Goal: Information Seeking & Learning: Learn about a topic

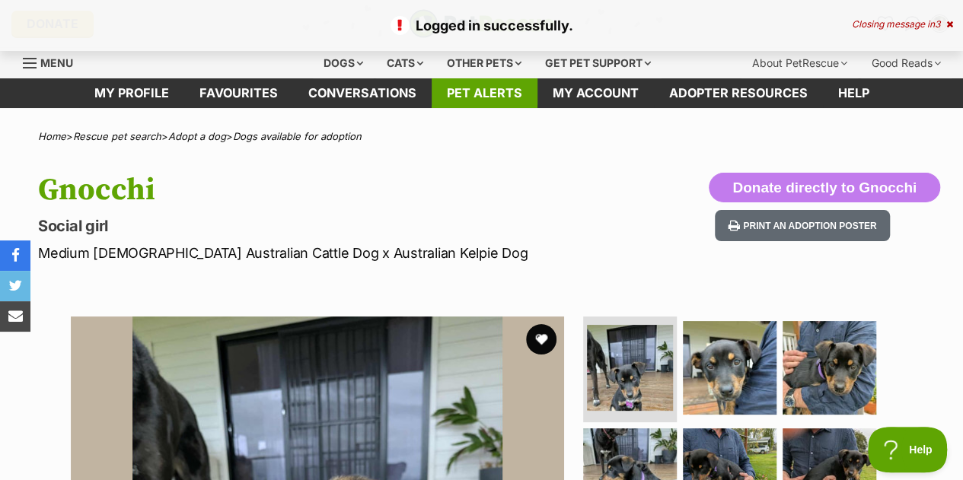
click at [495, 86] on link "Pet alerts" at bounding box center [485, 93] width 106 height 30
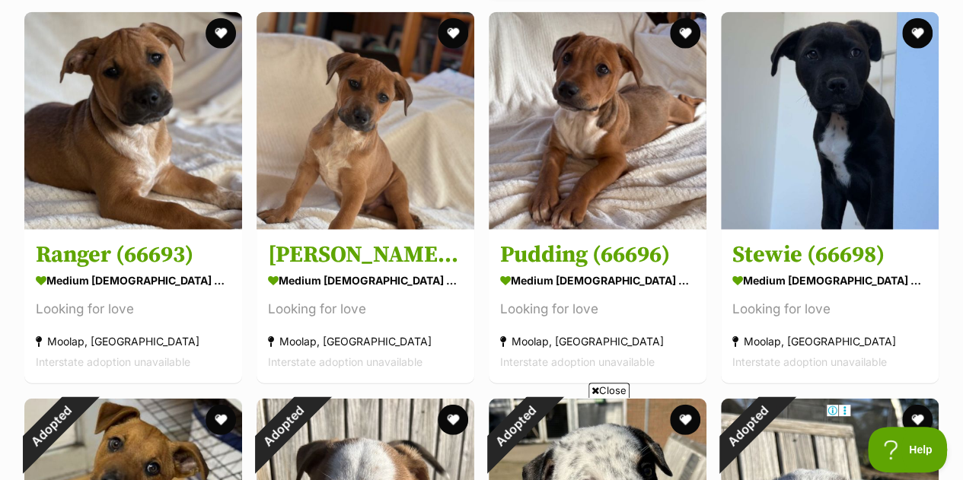
scroll to position [1859, 0]
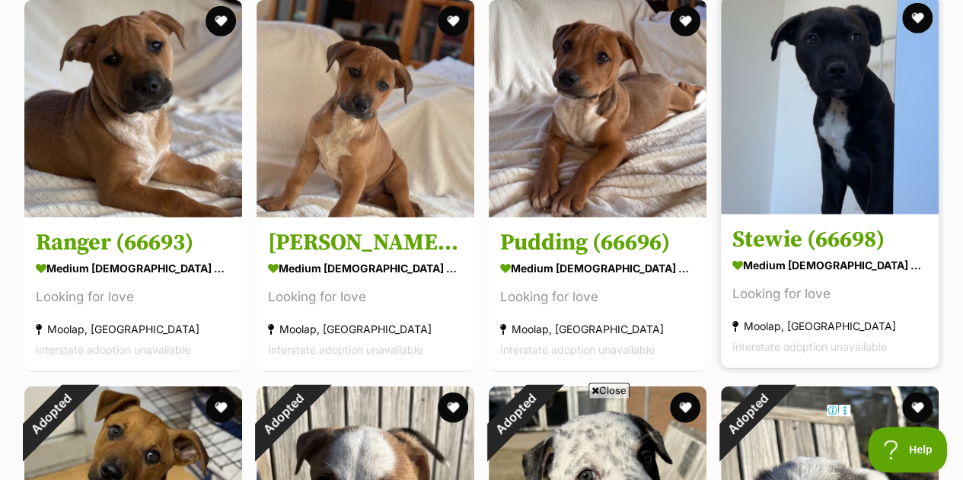
click at [795, 103] on img at bounding box center [830, 106] width 218 height 218
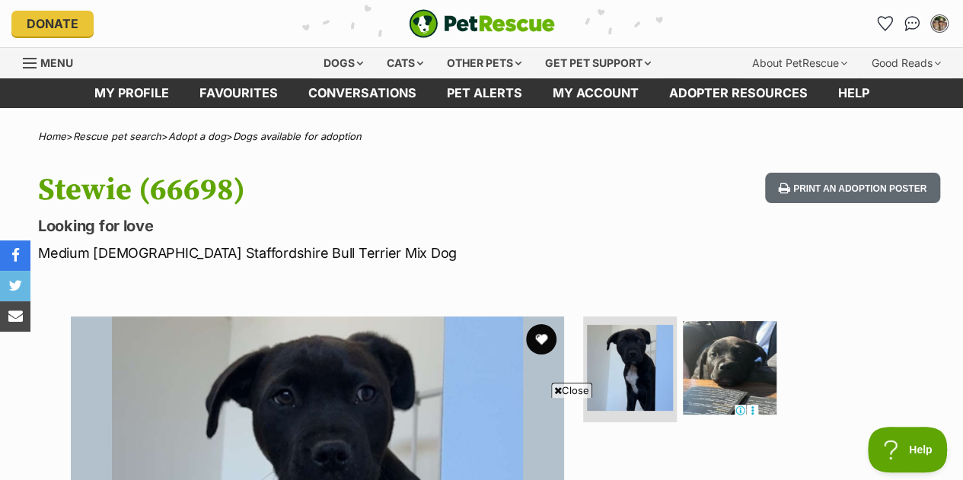
scroll to position [260, 0]
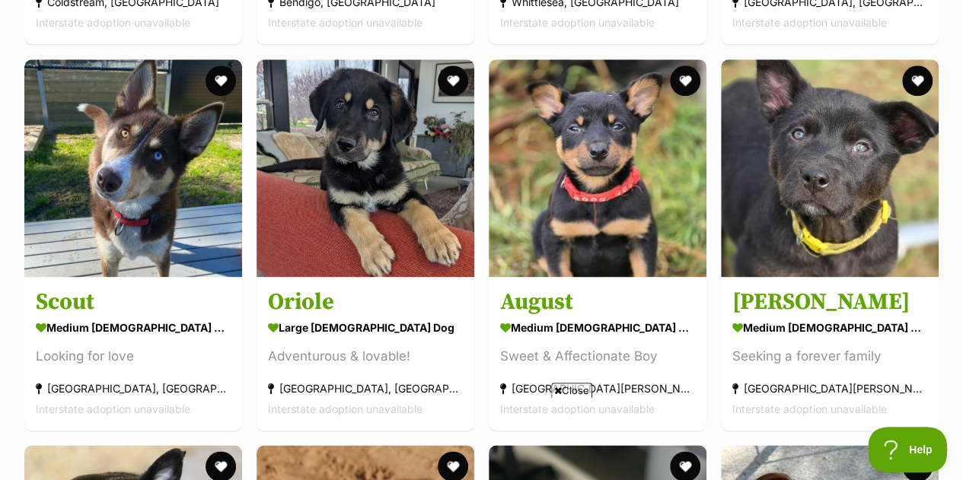
scroll to position [3734, 0]
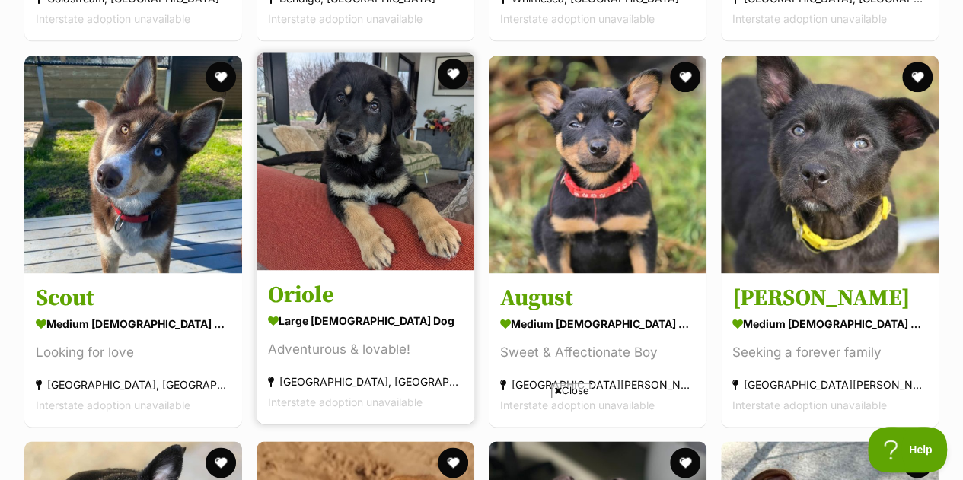
click at [323, 123] on img at bounding box center [365, 162] width 218 height 218
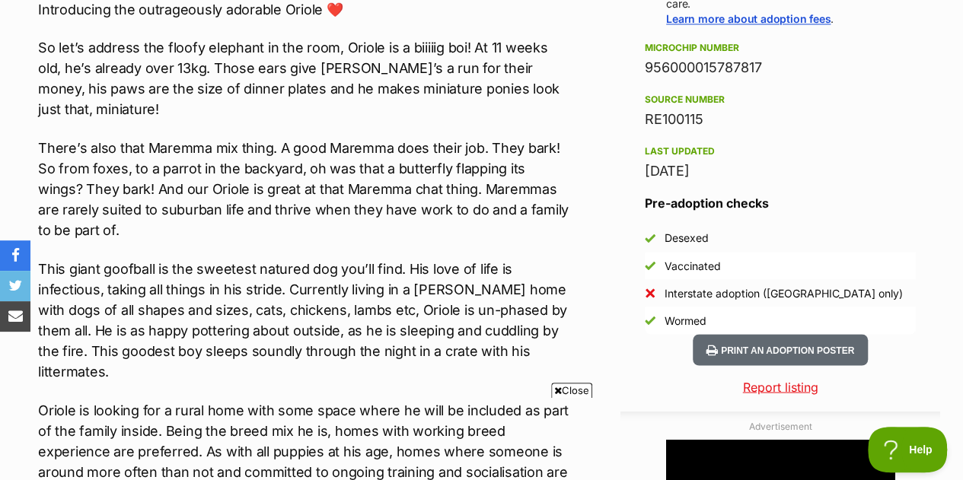
scroll to position [1203, 0]
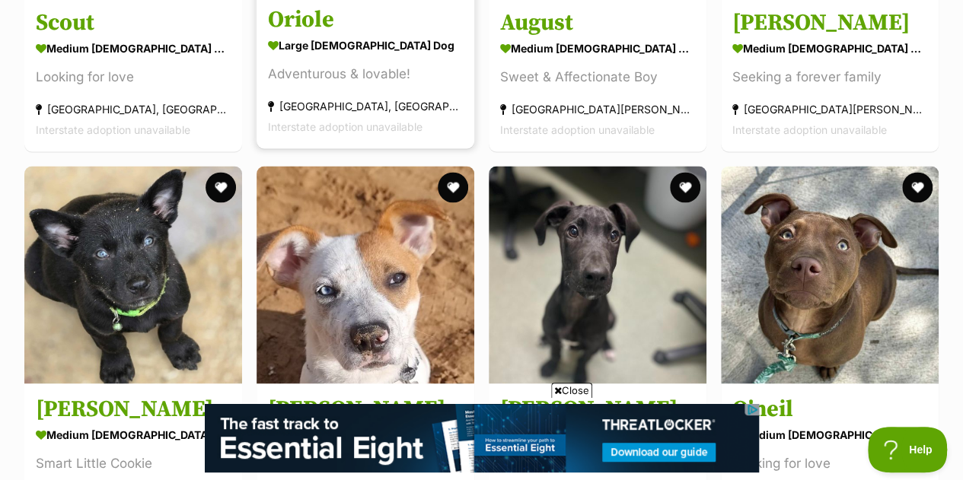
scroll to position [4176, 0]
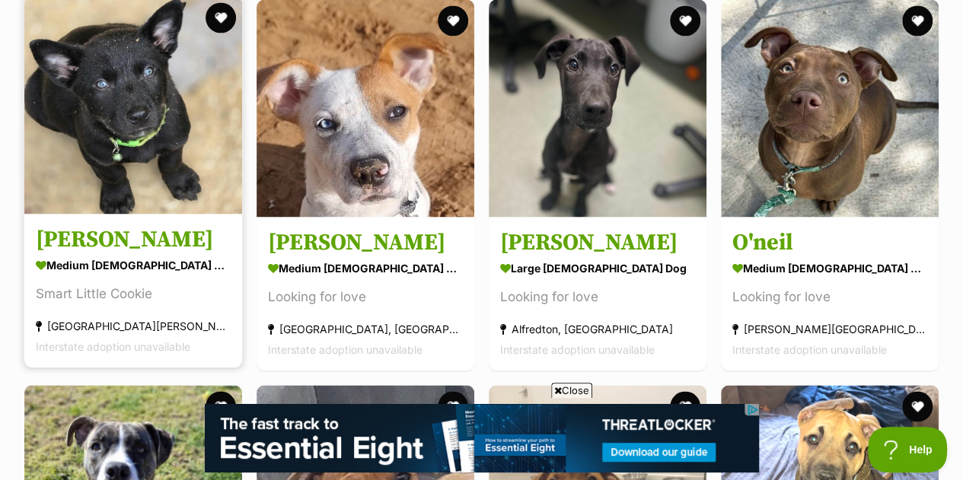
click at [129, 112] on img at bounding box center [133, 105] width 218 height 218
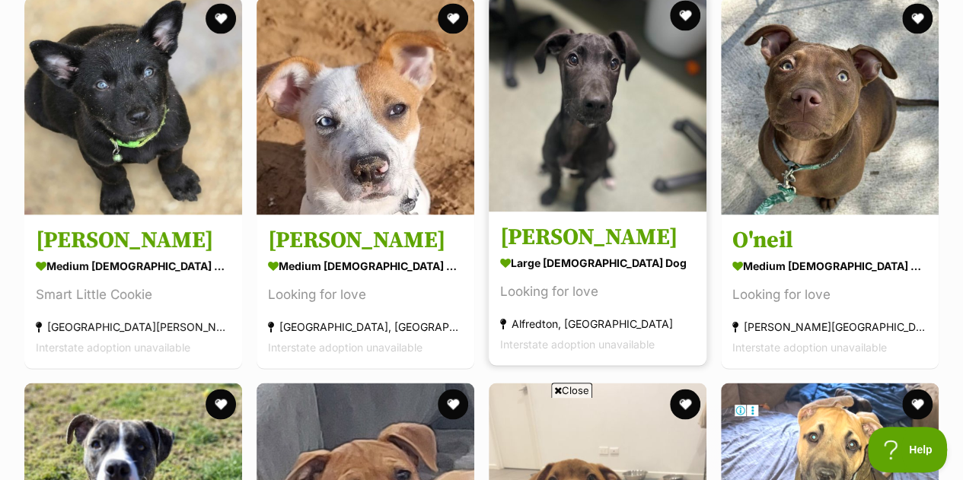
click at [558, 135] on img at bounding box center [598, 103] width 218 height 218
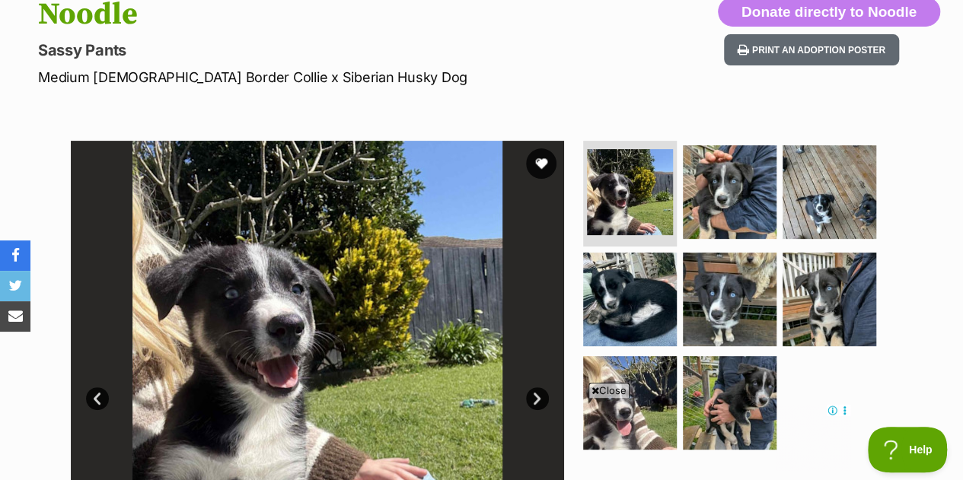
scroll to position [169, 0]
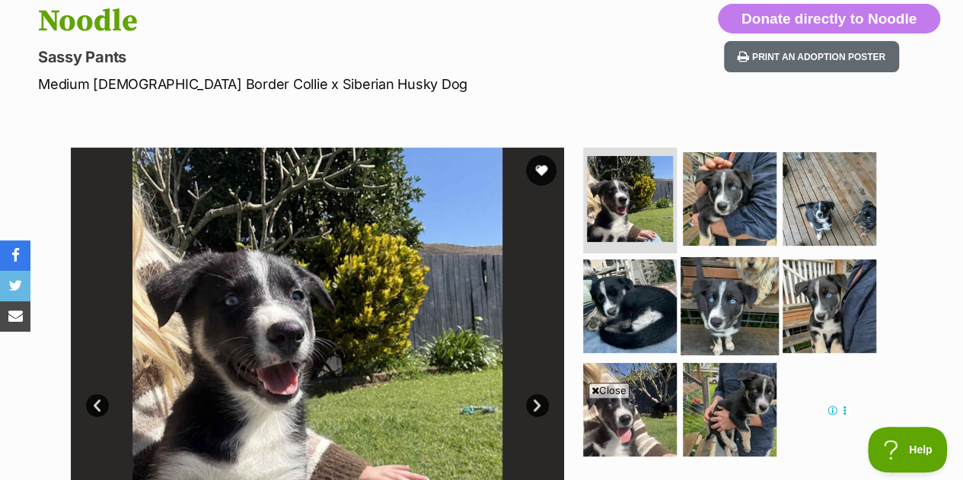
click at [715, 292] on img at bounding box center [729, 306] width 98 height 98
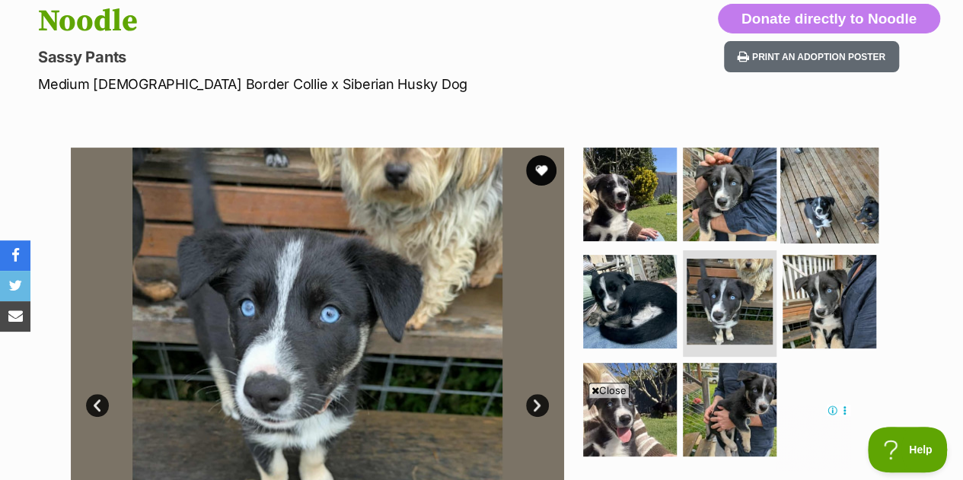
click at [801, 189] on img at bounding box center [829, 194] width 98 height 98
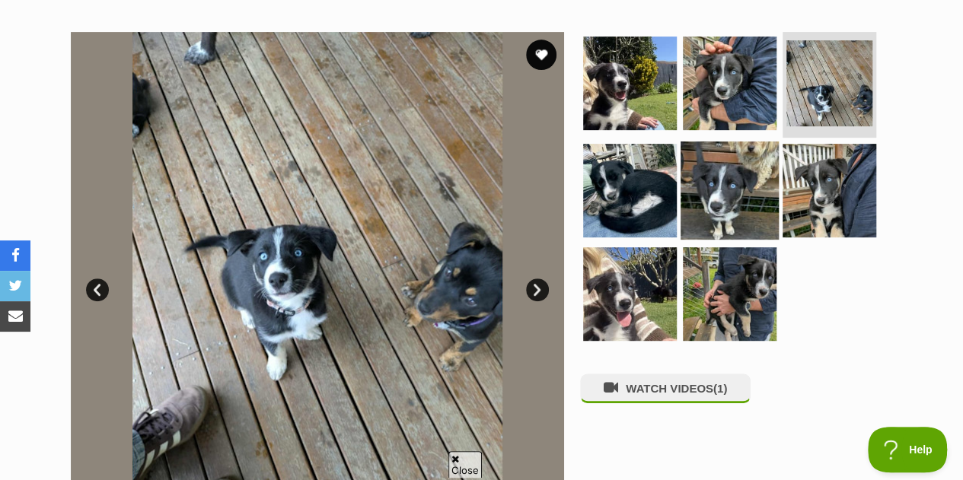
scroll to position [0, 0]
click at [740, 308] on img at bounding box center [730, 294] width 94 height 94
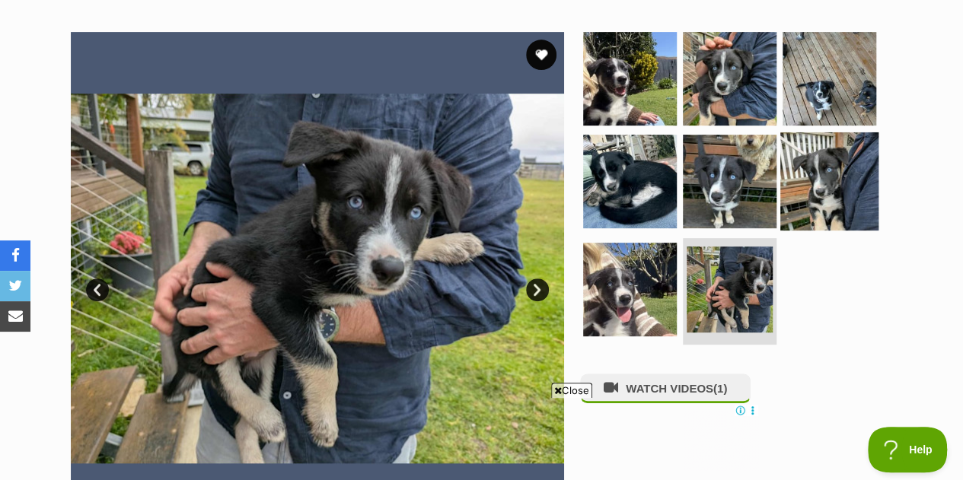
click at [830, 217] on img at bounding box center [829, 181] width 98 height 98
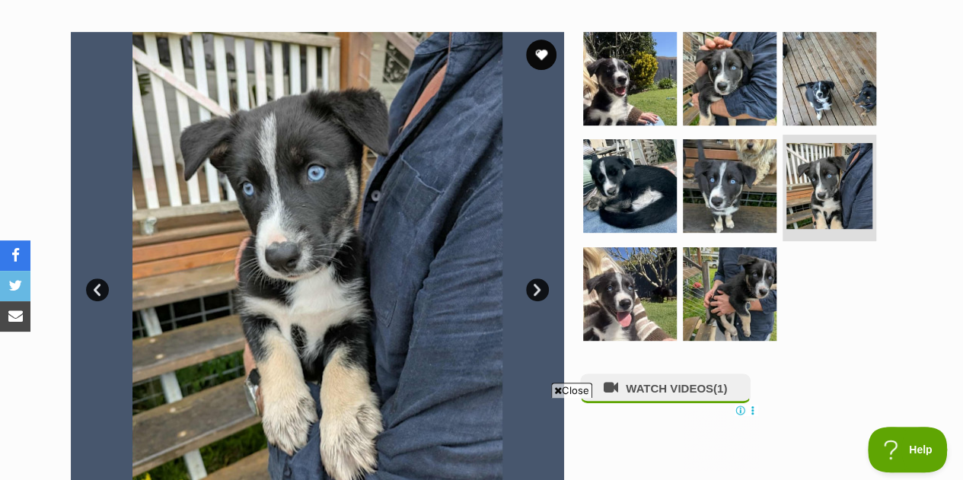
scroll to position [358, 0]
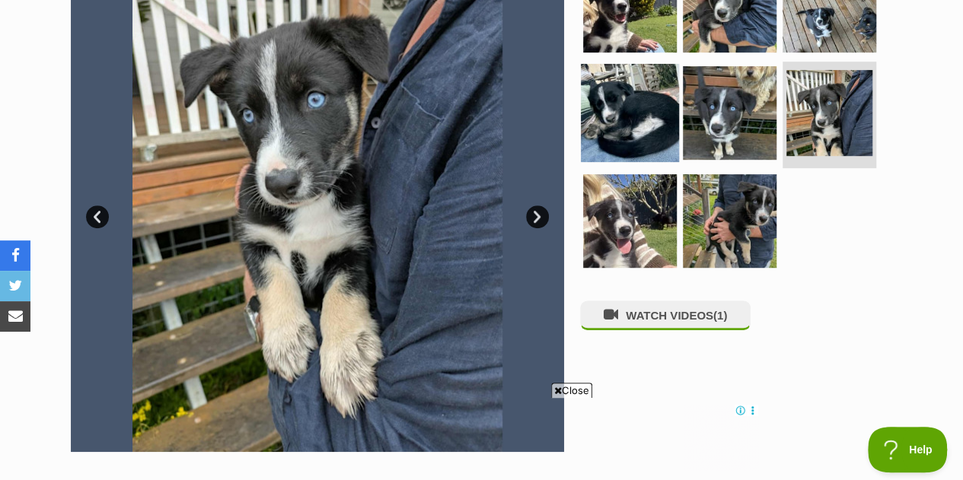
click at [646, 88] on img at bounding box center [630, 113] width 98 height 98
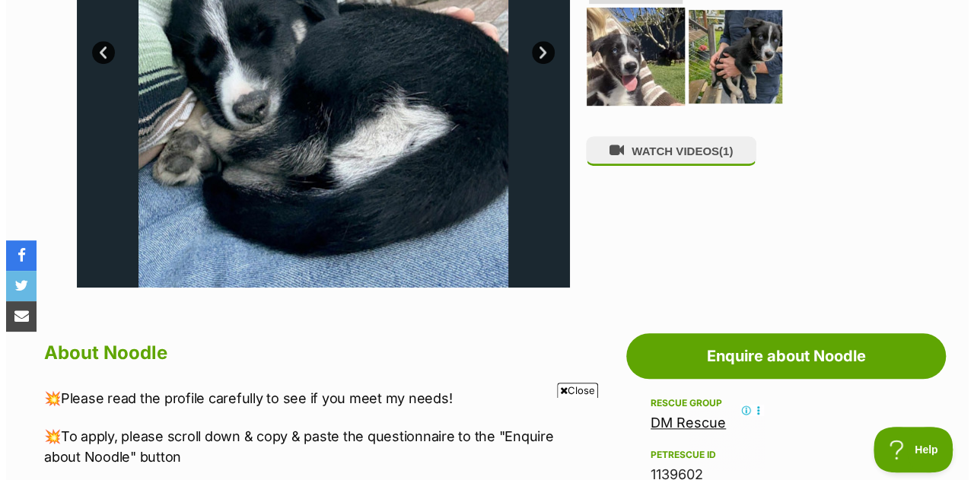
scroll to position [524, 0]
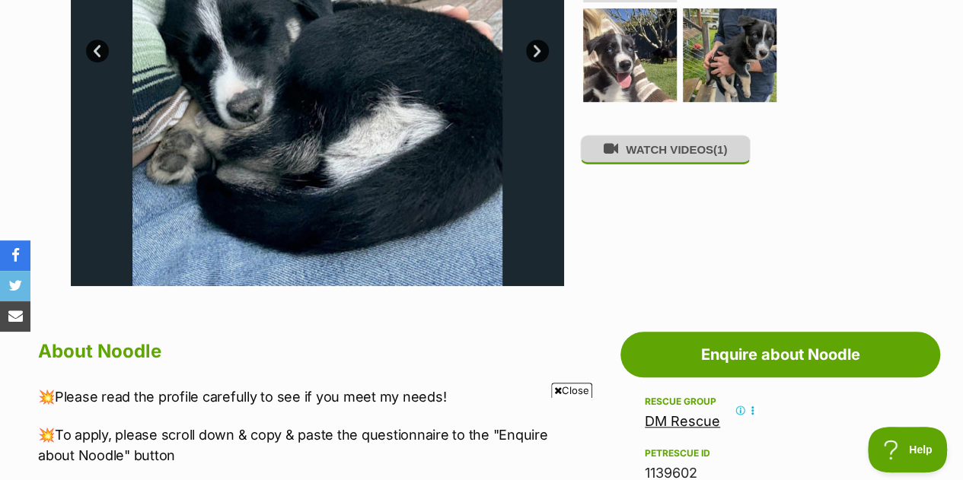
click at [644, 158] on button "WATCH VIDEOS (1)" at bounding box center [665, 150] width 170 height 30
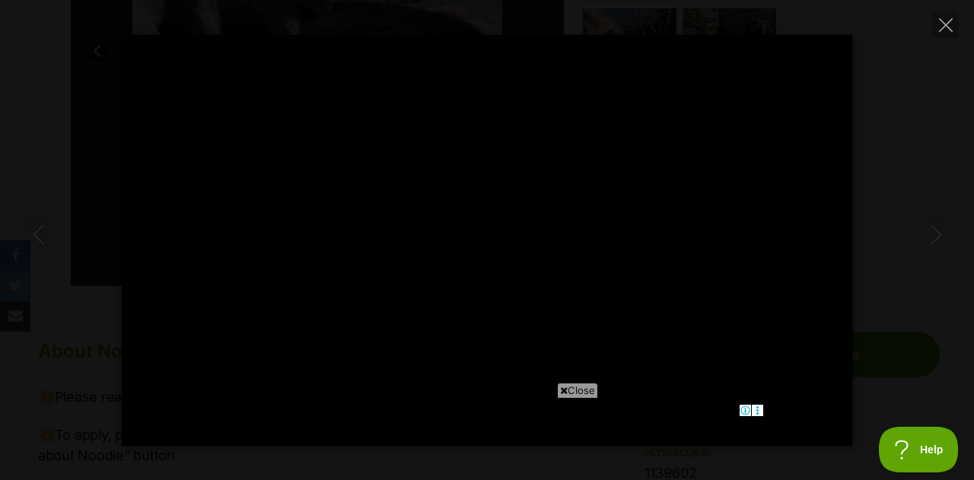
click at [429, 231] on div at bounding box center [487, 240] width 731 height 411
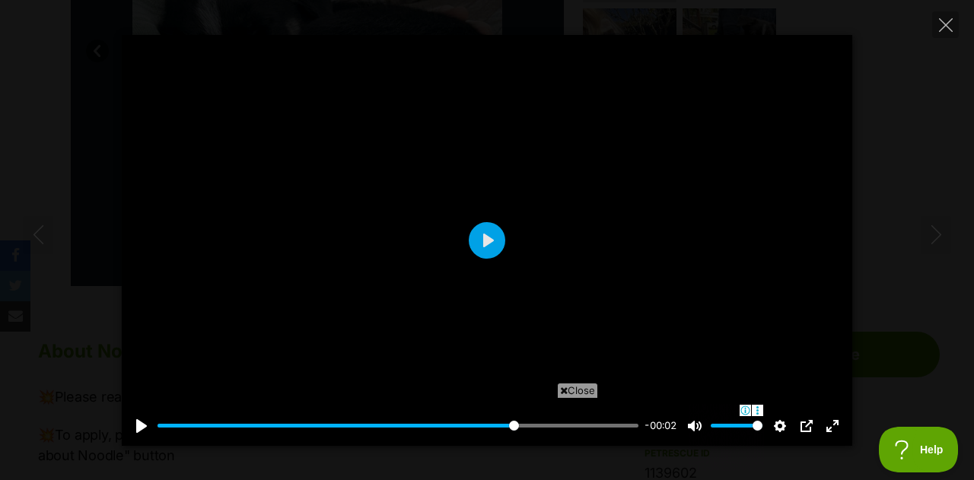
scroll to position [0, 0]
click at [480, 248] on button "Play" at bounding box center [487, 240] width 37 height 37
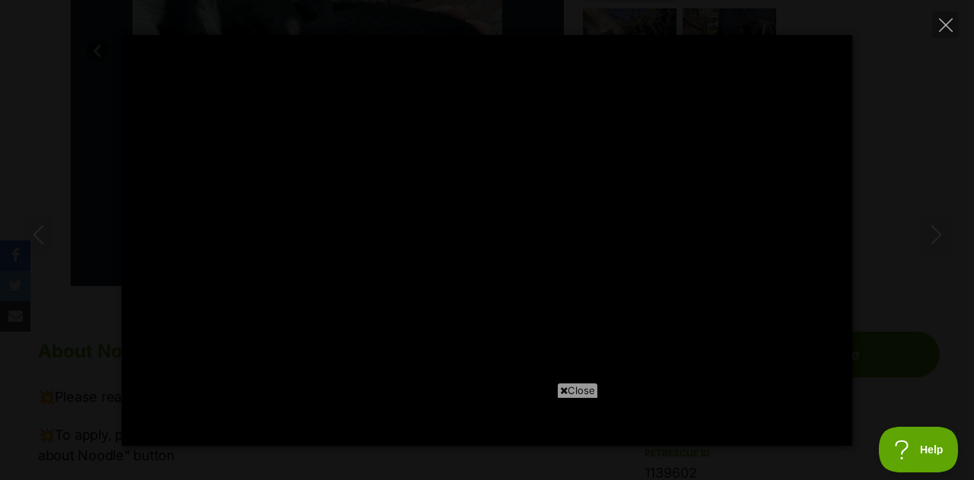
type input "100"
